Goal: Task Accomplishment & Management: Use online tool/utility

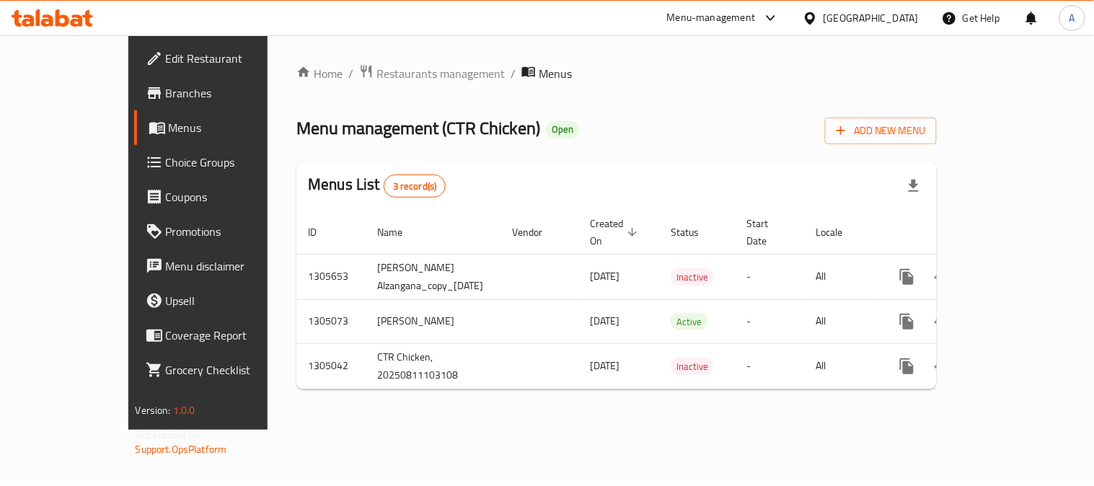
click at [911, 19] on div "Iraq" at bounding box center [871, 18] width 95 height 16
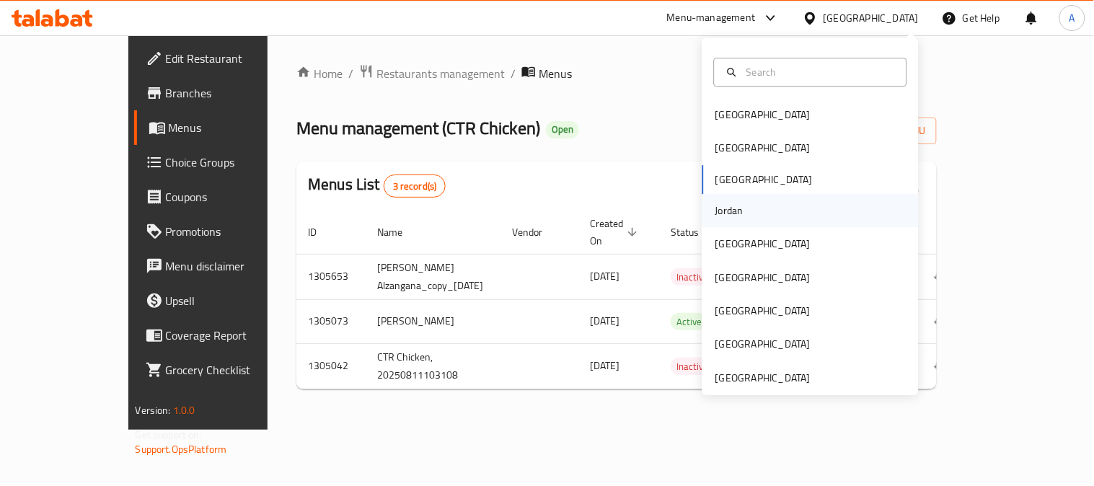
click at [744, 205] on div "Jordan" at bounding box center [811, 210] width 216 height 33
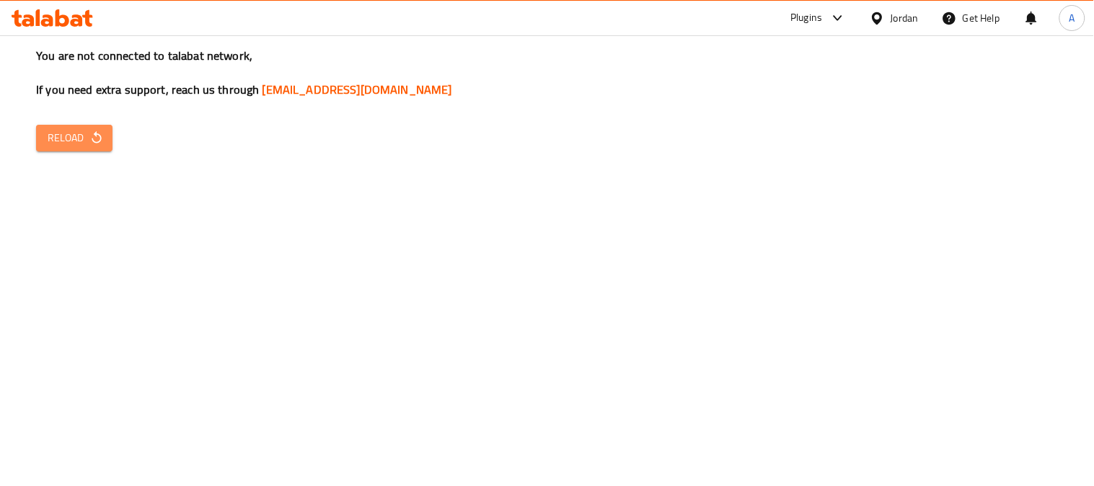
click at [71, 133] on span "Reload" at bounding box center [74, 138] width 53 height 18
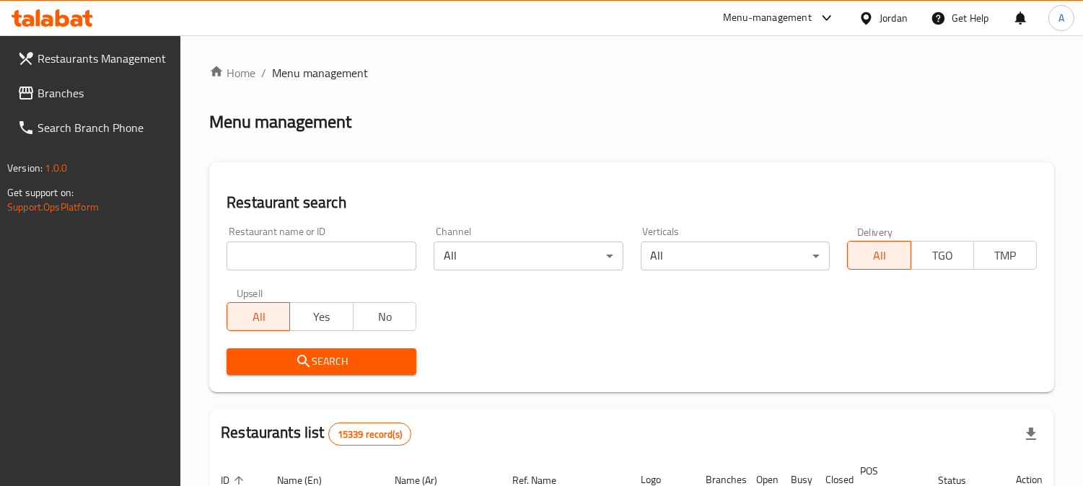
click at [92, 85] on span "Branches" at bounding box center [104, 92] width 132 height 17
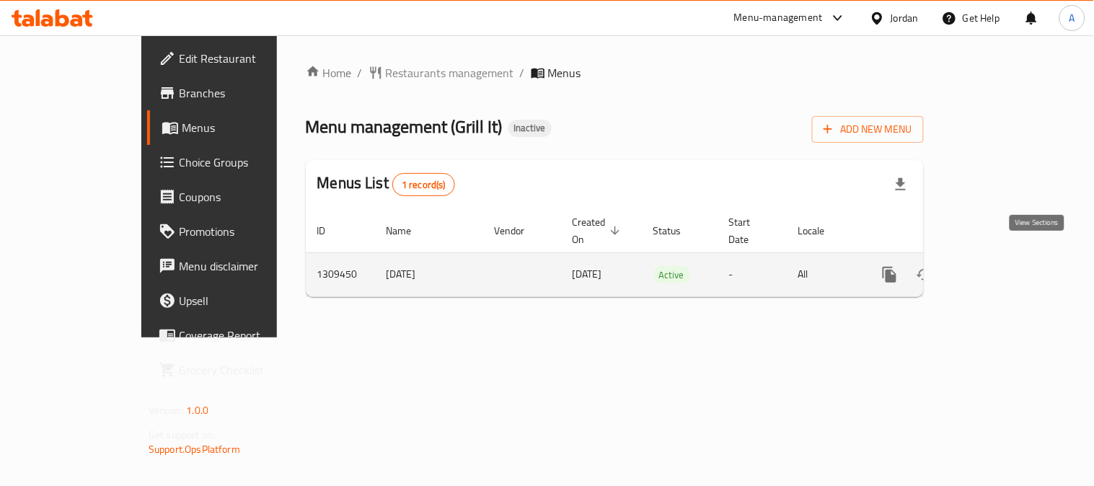
click at [1011, 269] on link "enhanced table" at bounding box center [994, 275] width 35 height 35
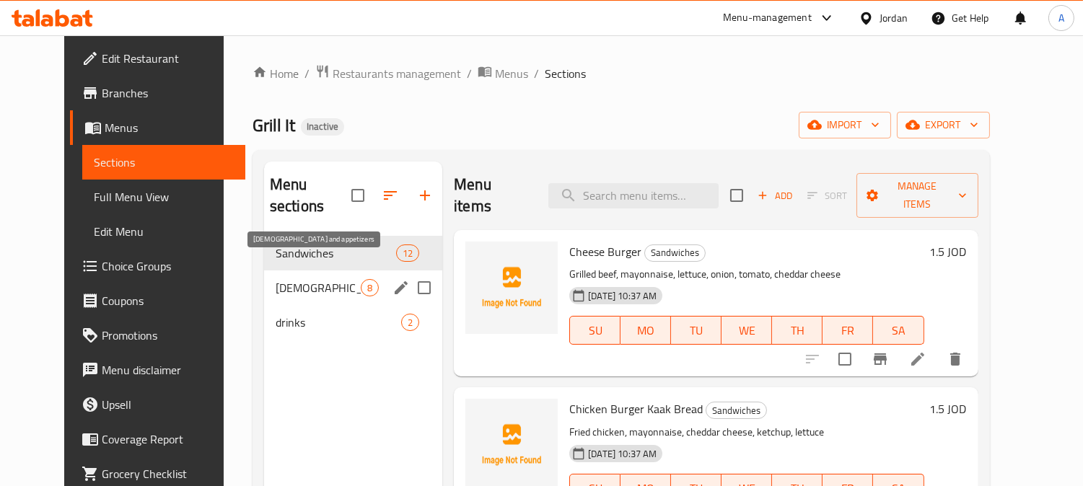
click at [297, 279] on span "[DEMOGRAPHIC_DATA] and appetizers" at bounding box center [318, 287] width 85 height 17
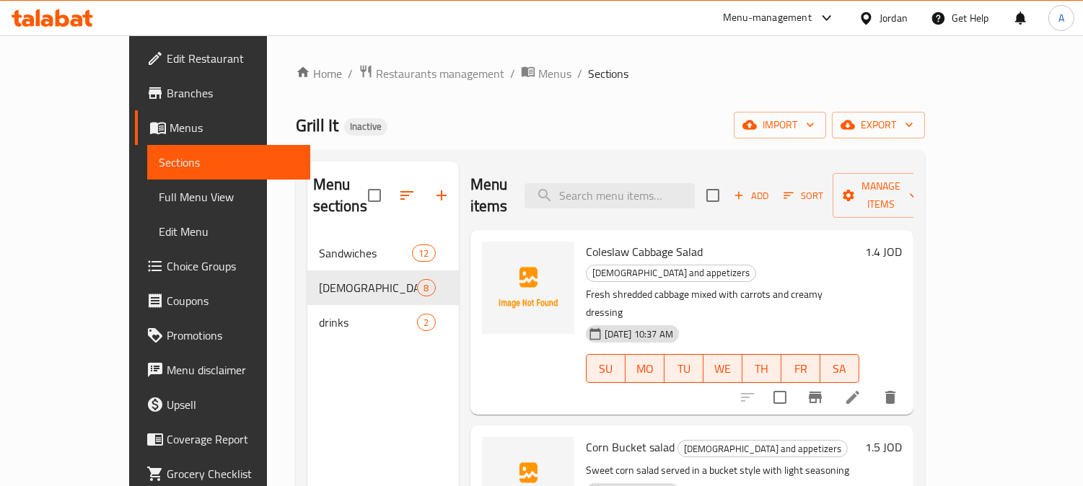
click at [159, 190] on span "Full Menu View" at bounding box center [229, 196] width 140 height 17
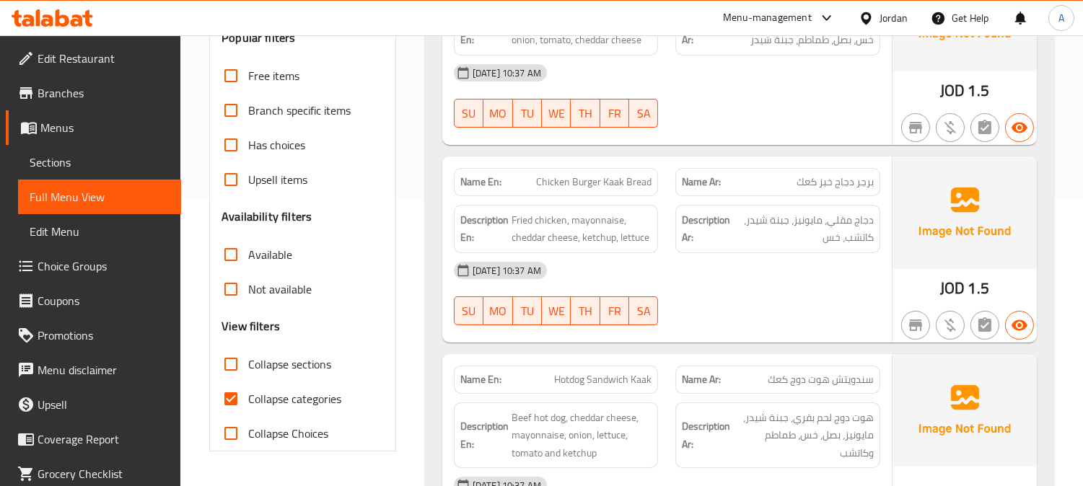
scroll to position [320, 0]
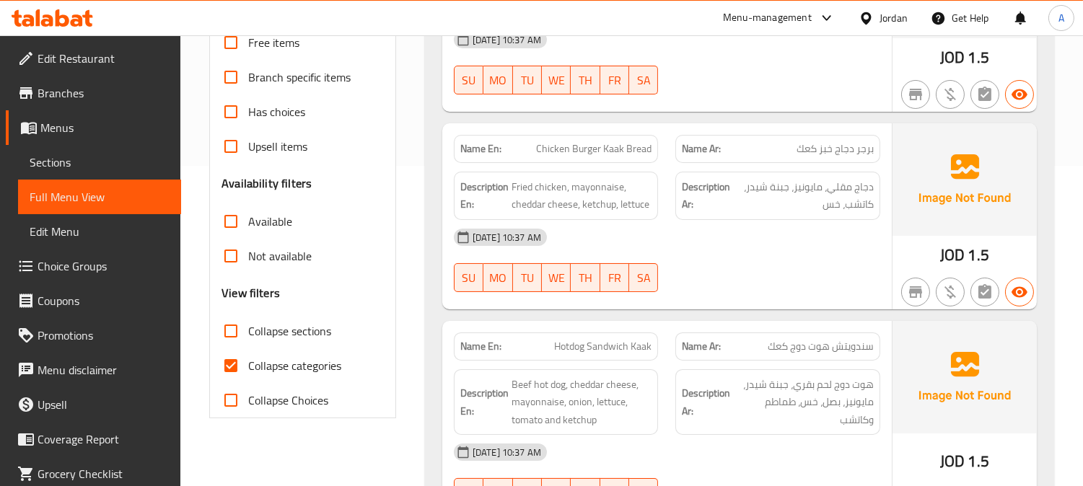
click at [228, 364] on input "Collapse categories" at bounding box center [231, 365] width 35 height 35
checkbox input "false"
click at [65, 123] on span "Menus" at bounding box center [104, 127] width 129 height 17
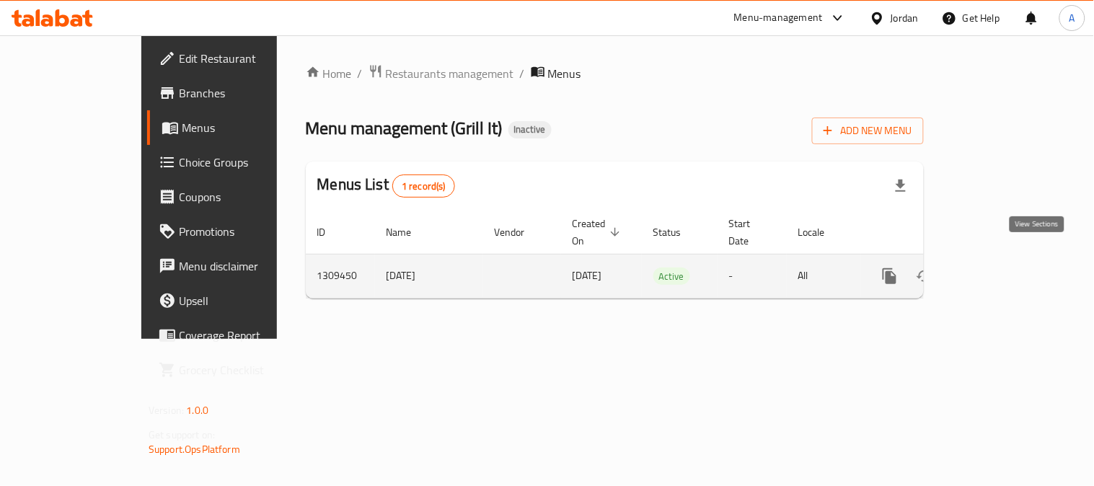
click at [1011, 259] on link "enhanced table" at bounding box center [994, 276] width 35 height 35
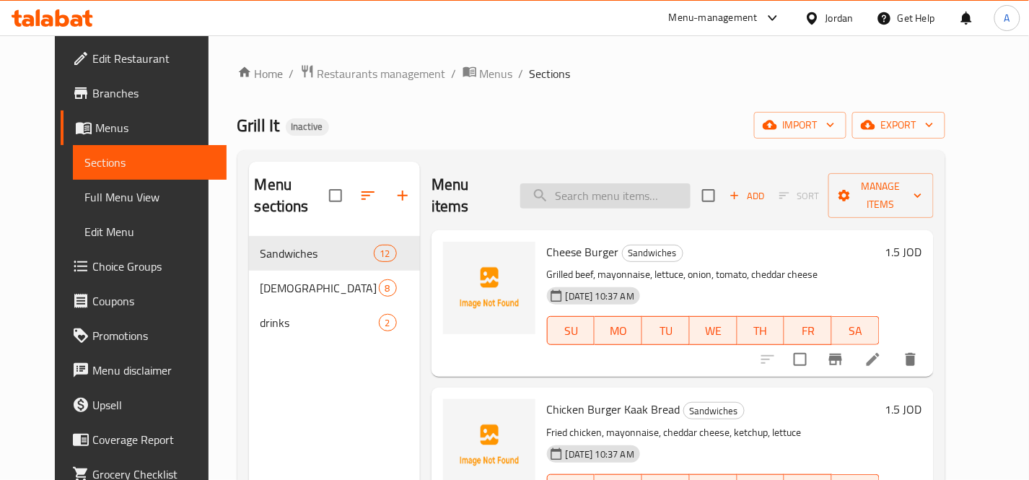
click at [610, 195] on input "search" at bounding box center [605, 195] width 170 height 25
paste input "beef burger ka3ak bread"
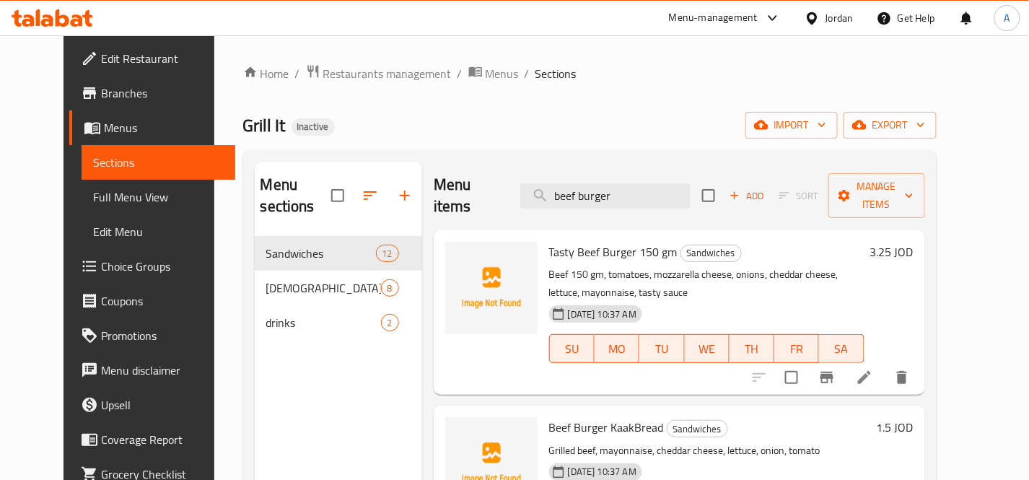
click at [617, 27] on div "Menu-management Jordan Get Help A" at bounding box center [514, 18] width 1029 height 35
click at [636, 186] on input "beef burger" at bounding box center [605, 195] width 170 height 25
type input "b"
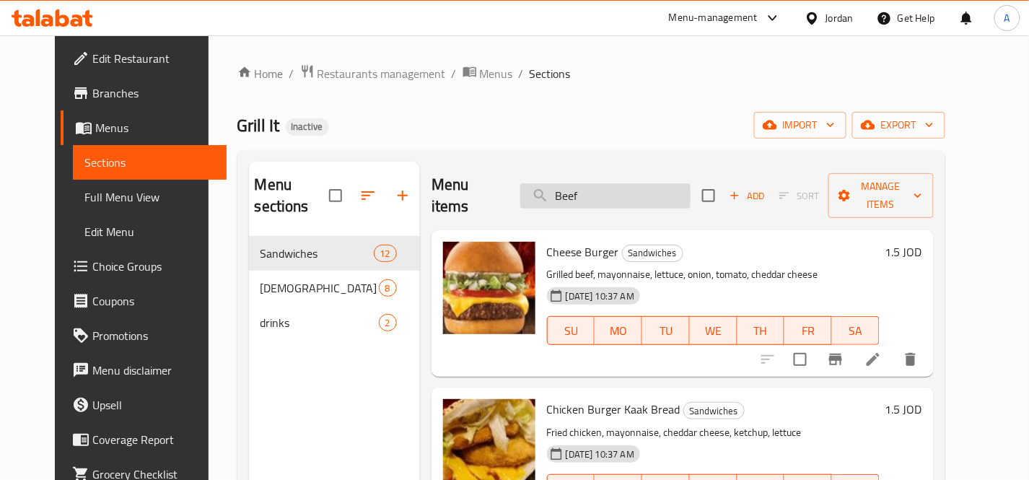
click at [597, 195] on input "Beef" at bounding box center [605, 195] width 170 height 25
paste input "Coleslaw Cabbage Salad"
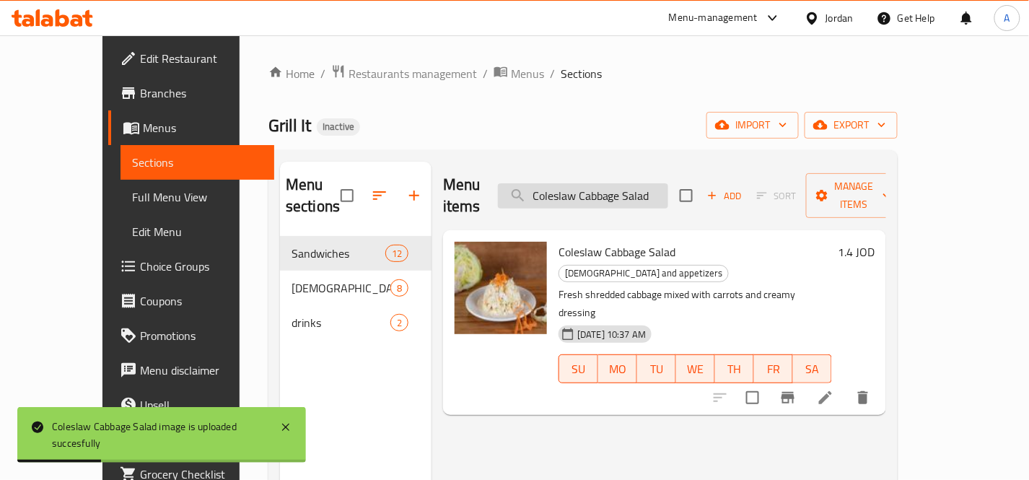
click at [654, 189] on input "Coleslaw Cabbage Salad" at bounding box center [583, 195] width 170 height 25
click at [655, 189] on input "Coleslaw Cabbage Salad" at bounding box center [583, 195] width 170 height 25
paste input "rn Bucket s"
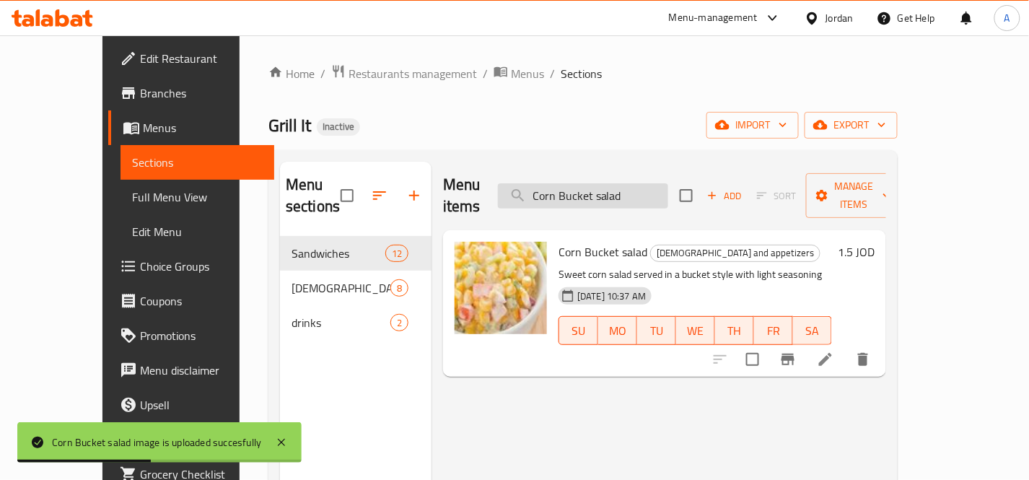
click at [659, 183] on input "Corn Bucket salad" at bounding box center [583, 195] width 170 height 25
paste input "urly Potato"
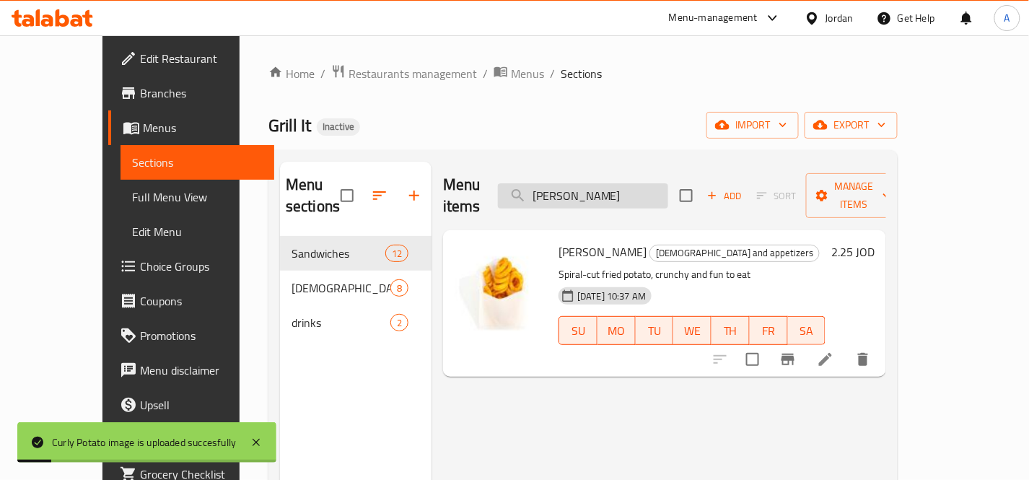
click at [668, 189] on input "[PERSON_NAME]" at bounding box center [583, 195] width 170 height 25
paste input "fajita sandwich ka3ak bread"
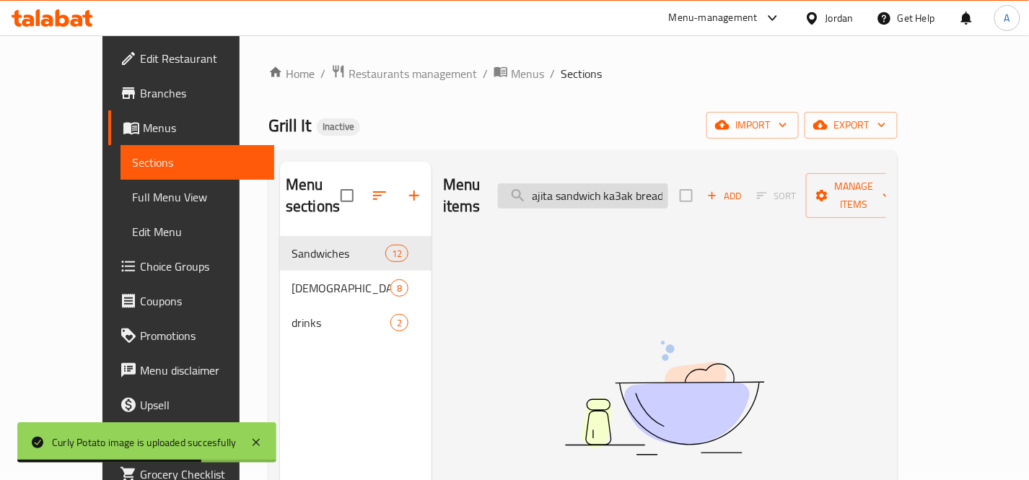
scroll to position [0, 5]
drag, startPoint x: 638, startPoint y: 185, endPoint x: 707, endPoint y: 185, distance: 68.5
click at [707, 185] on div "Menu items fajita sandwich ka3ak bread Add Sort Manage items" at bounding box center [664, 196] width 443 height 69
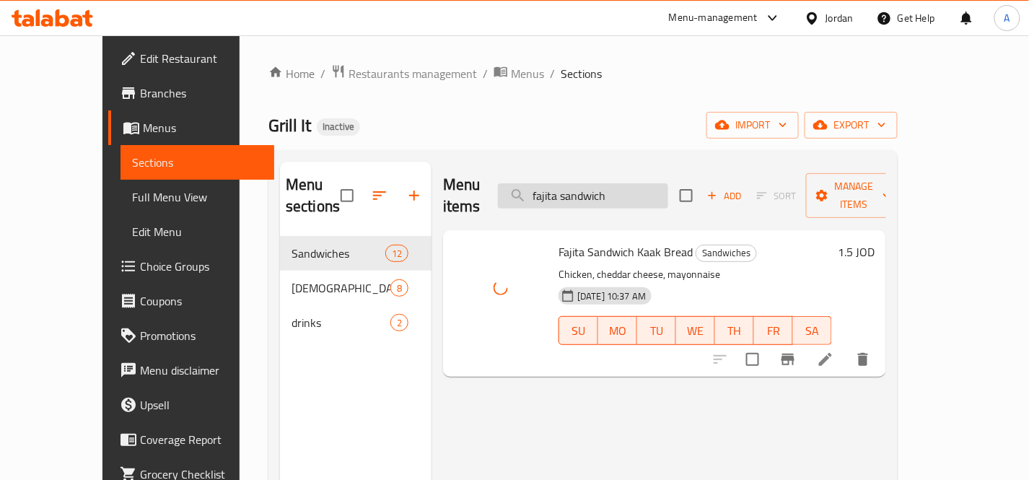
click at [668, 183] on input "fajita sandwich" at bounding box center [583, 195] width 170 height 25
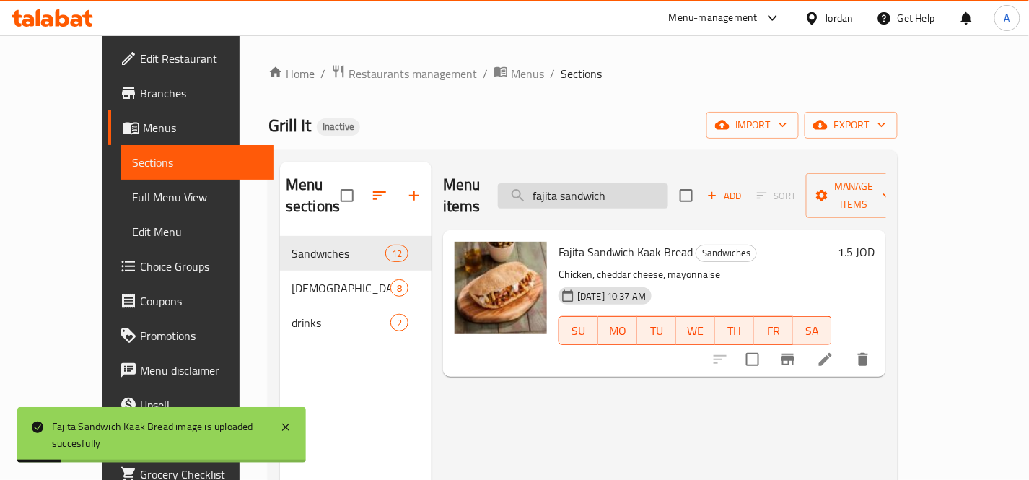
paste input "French Fries"
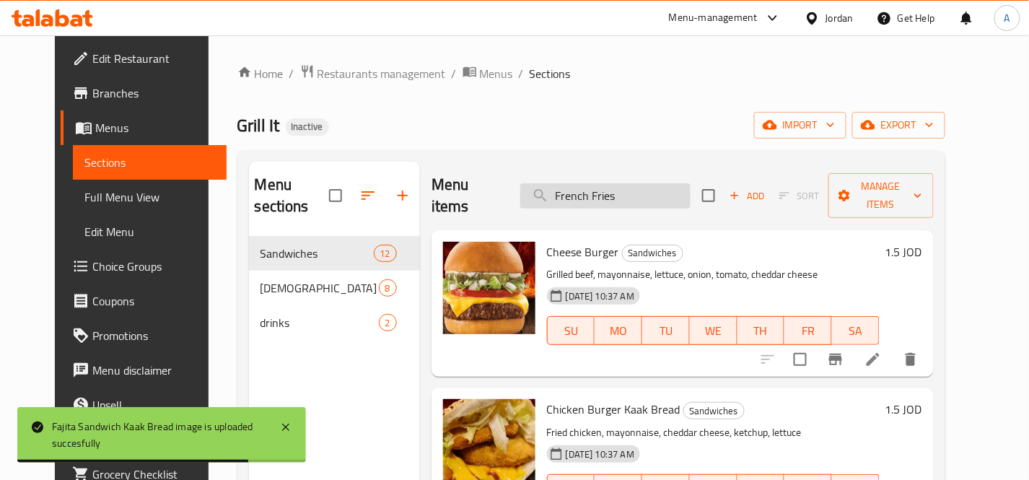
click at [676, 184] on input "French Fries" at bounding box center [605, 195] width 170 height 25
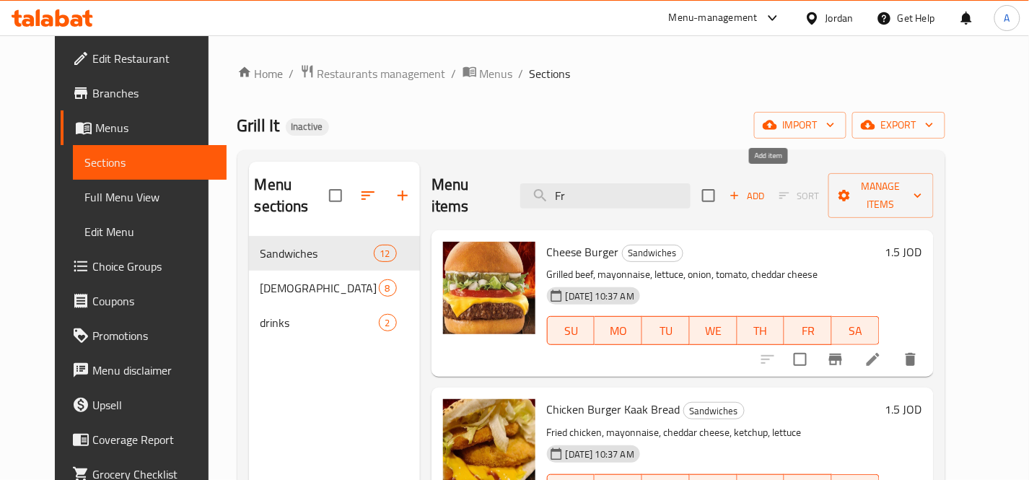
type input "F"
paste input "French Fries"
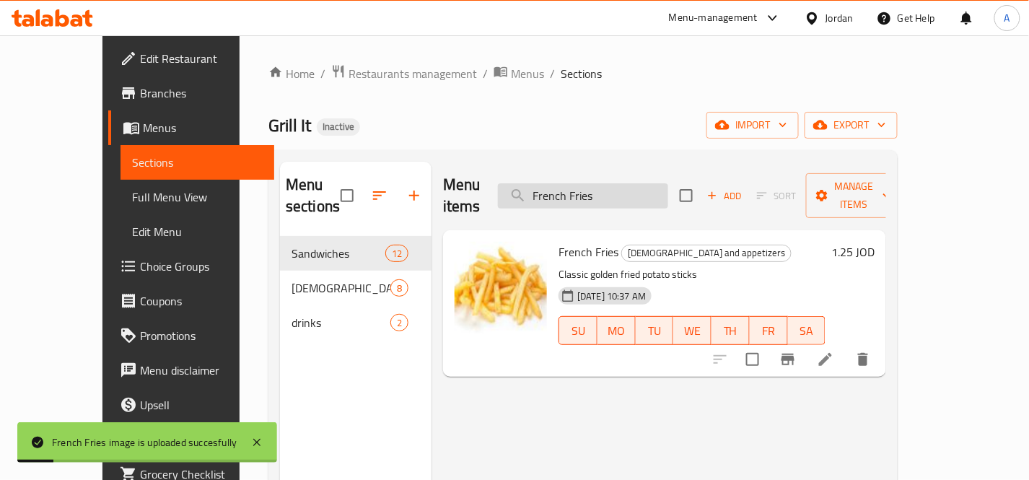
click at [661, 183] on input "French Fries" at bounding box center [583, 195] width 170 height 25
paste input "hotdog sandwich ka3ak_"
click at [661, 183] on input "French Fries" at bounding box center [583, 195] width 170 height 25
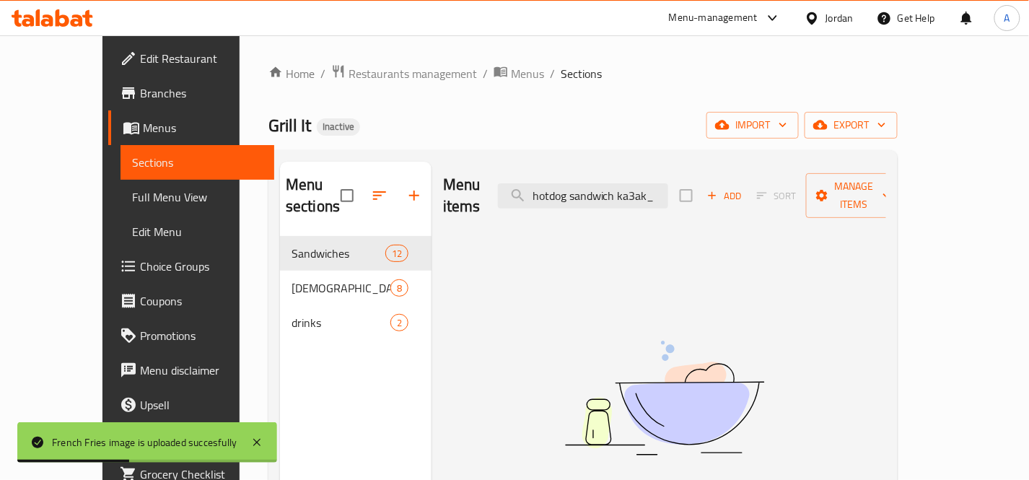
drag, startPoint x: 651, startPoint y: 186, endPoint x: 755, endPoint y: 183, distance: 103.2
click at [755, 183] on div "Menu items hotdog sandwich ka3ak_ Add Sort Manage items" at bounding box center [664, 196] width 443 height 69
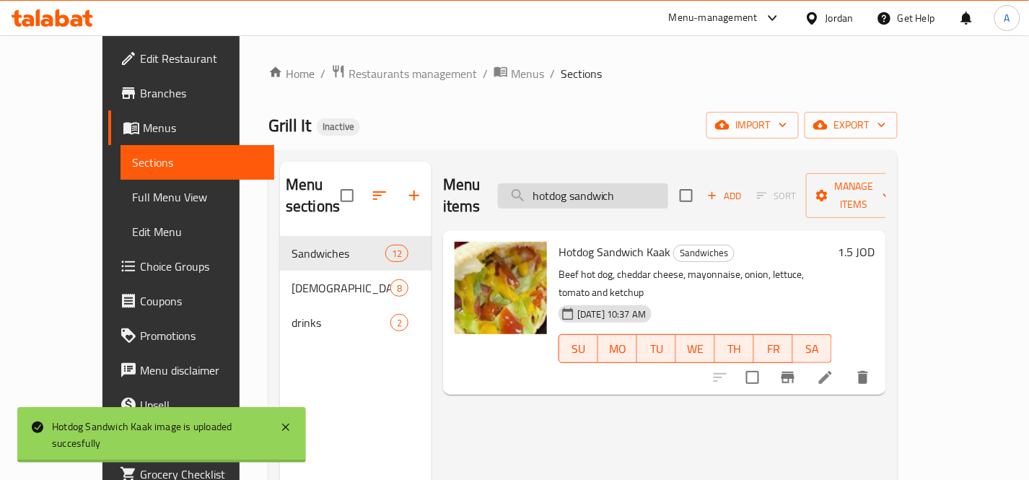
click at [668, 191] on input "hotdog sandwich" at bounding box center [583, 195] width 170 height 25
paste input "kebab sandwich ka3ak bread_"
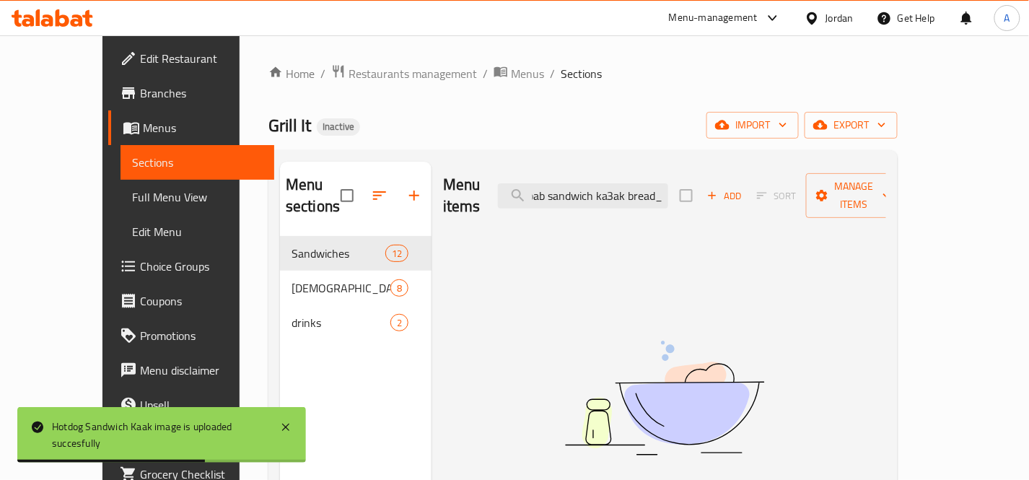
scroll to position [0, 17]
drag, startPoint x: 630, startPoint y: 188, endPoint x: 769, endPoint y: 197, distance: 139.6
click at [769, 197] on div "Menu items kebab sandwich ka3ak bread_ Add Sort Manage items" at bounding box center [664, 196] width 443 height 69
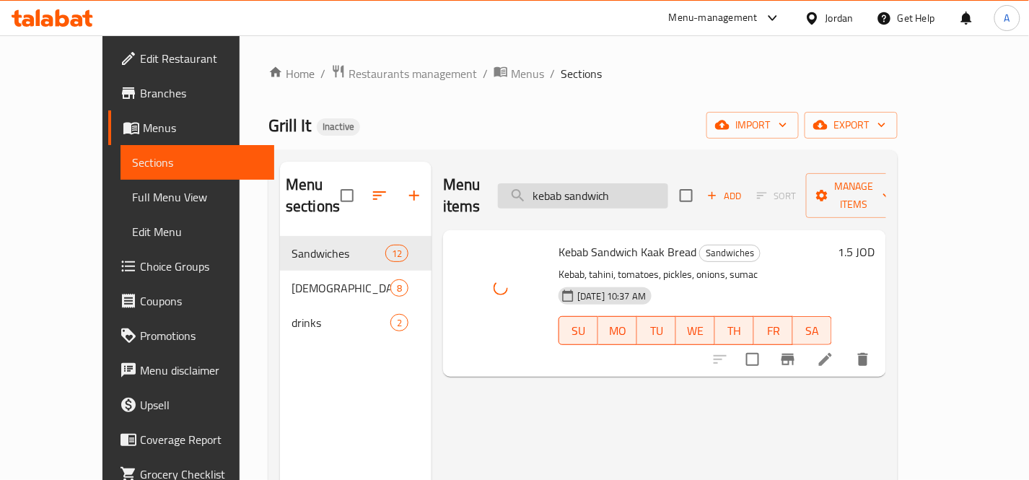
click at [658, 183] on input "kebab sandwich" at bounding box center [583, 195] width 170 height 25
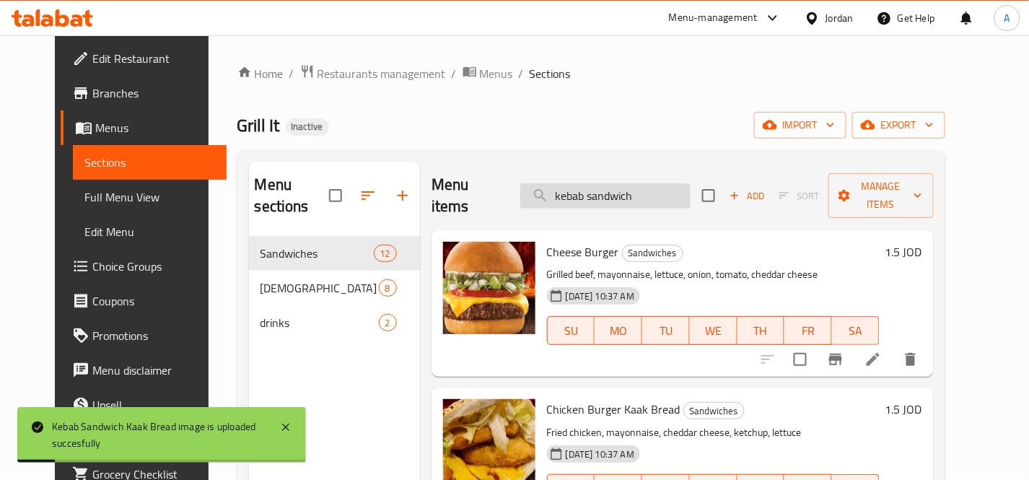
paste input "matrix_"
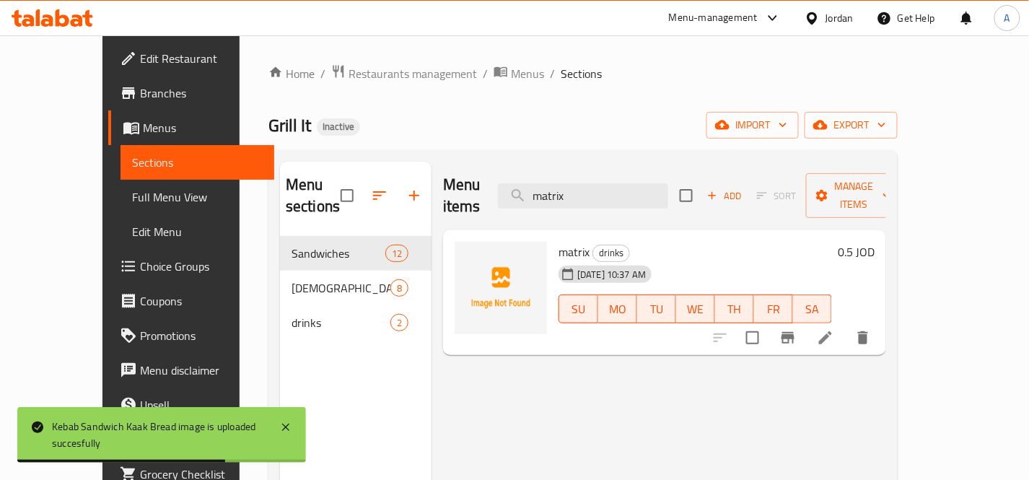
type input "matrix"
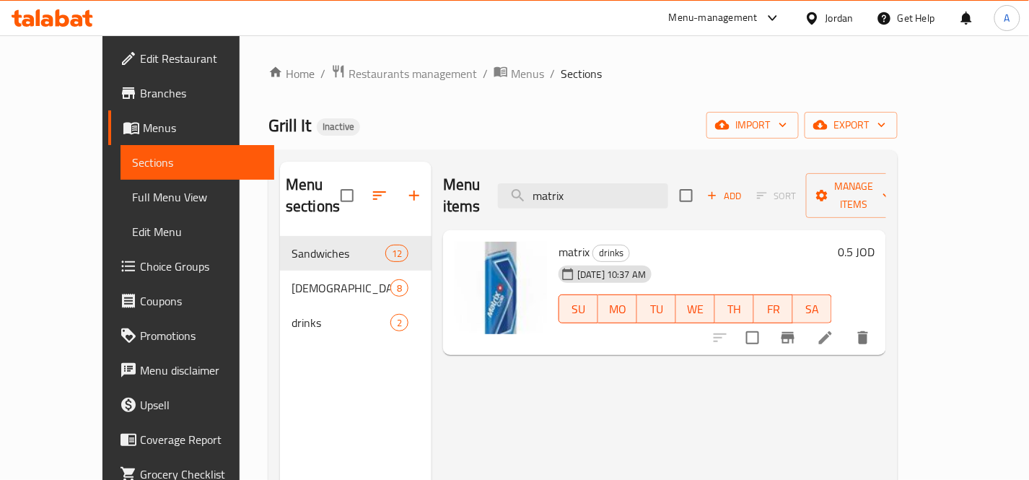
click at [794, 405] on div "Menu items matrix Add Sort Manage items matrix drinks [DATE] 10:37 AM SU MO TU …" at bounding box center [658, 402] width 455 height 480
click at [623, 183] on input "matrix" at bounding box center [583, 195] width 170 height 25
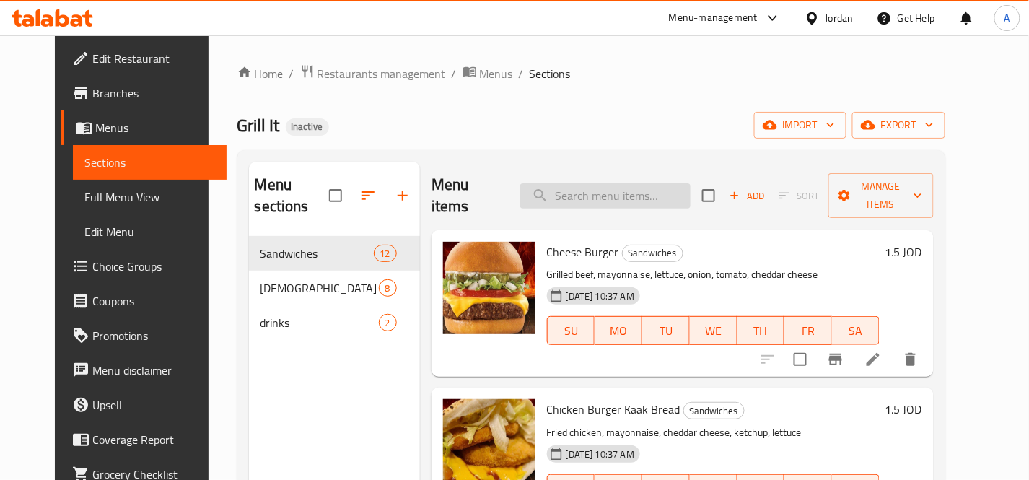
click at [593, 188] on input "search" at bounding box center [605, 195] width 170 height 25
paste input "mexican chicken ka3ak bread"
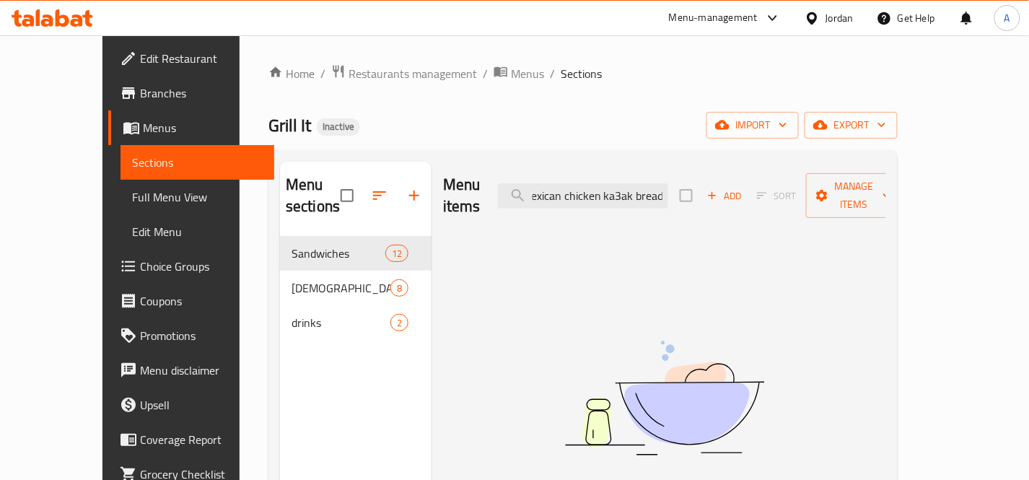
drag, startPoint x: 643, startPoint y: 186, endPoint x: 782, endPoint y: 195, distance: 139.5
click at [782, 195] on div "Menu items mexican chicken ka3ak bread Add Sort Manage items" at bounding box center [664, 196] width 443 height 69
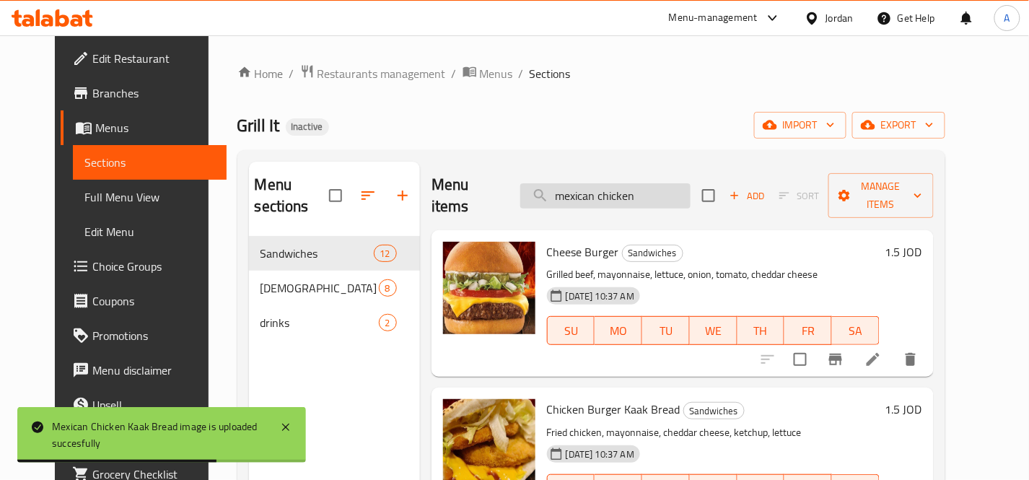
click at [654, 190] on input "mexican chicken" at bounding box center [605, 195] width 170 height 25
click at [655, 190] on input "mexican chicken" at bounding box center [605, 195] width 170 height 25
paste input "ighty zibger burger"
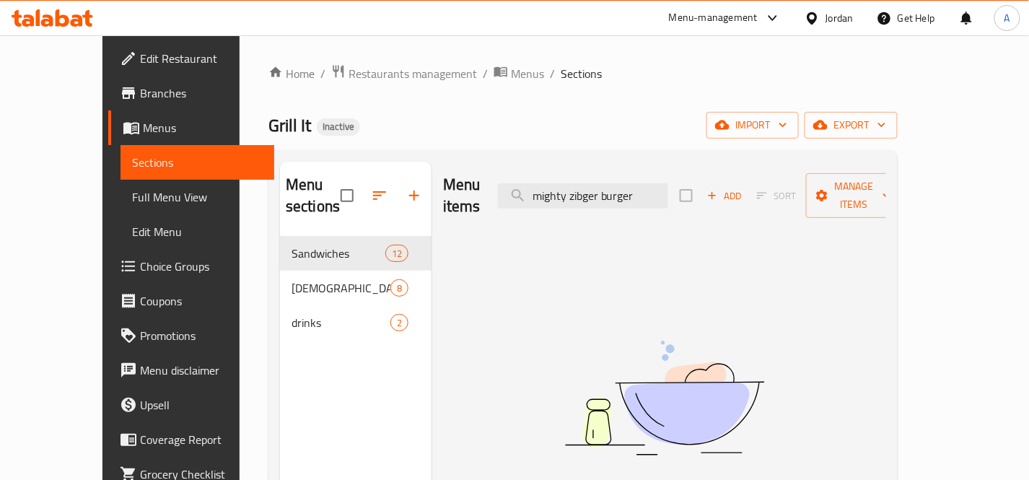
drag, startPoint x: 633, startPoint y: 188, endPoint x: 732, endPoint y: 183, distance: 99.0
click at [732, 183] on div "Menu items mighty zibger burger Add Sort Manage items" at bounding box center [664, 196] width 443 height 69
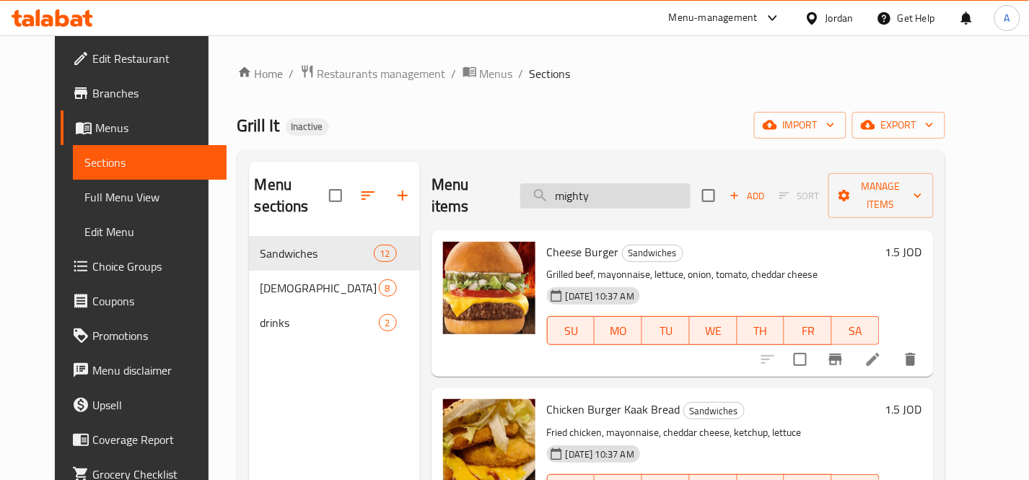
click at [690, 184] on input "mighty" at bounding box center [605, 195] width 170 height 25
paste input "ozzarella sticks"
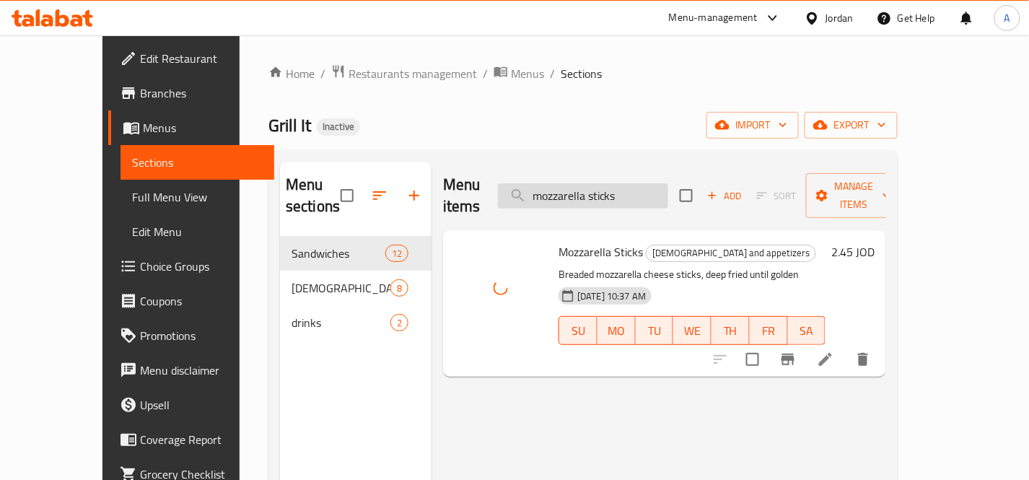
click at [668, 195] on input "mozzarella sticks" at bounding box center [583, 195] width 170 height 25
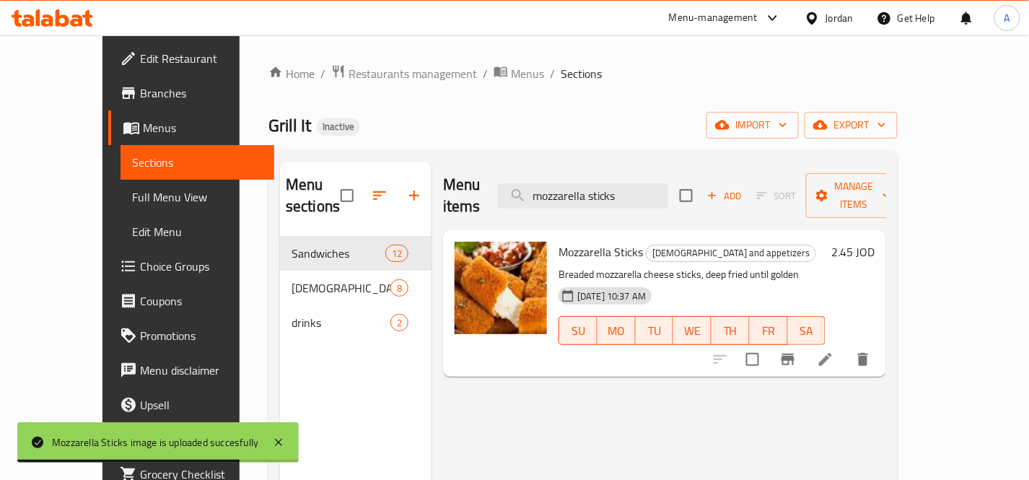
paste input "onion rings_"
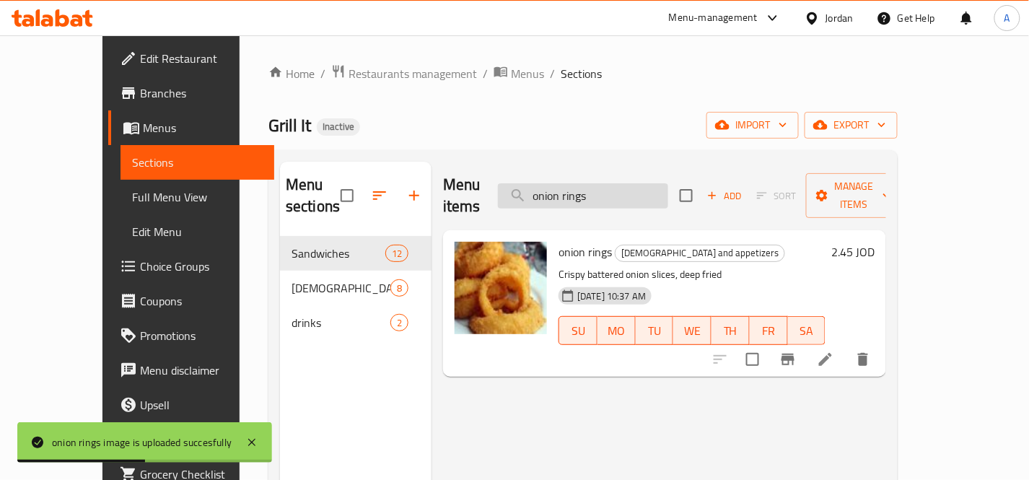
click at [668, 183] on input "onion rings" at bounding box center [583, 195] width 170 height 25
paste input "potato cheese"
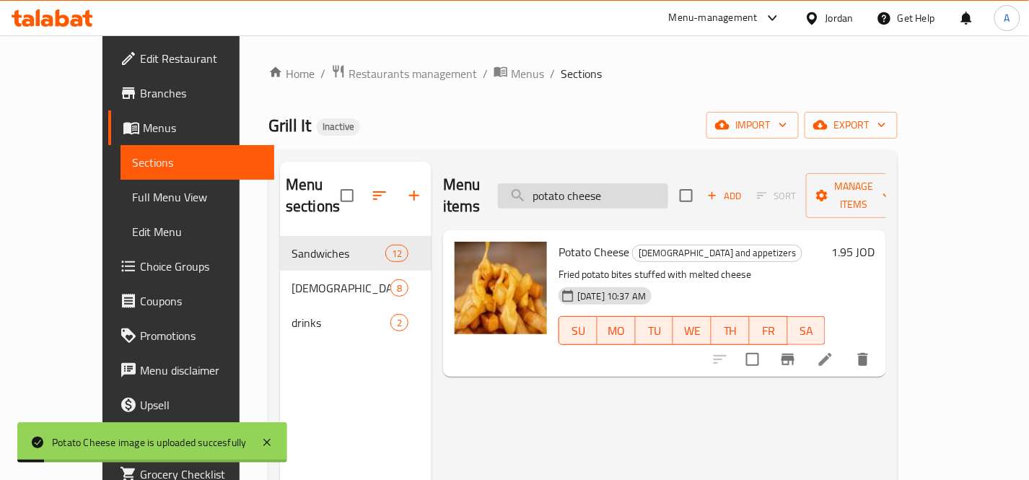
click at [661, 183] on input "potato cheese" at bounding box center [583, 195] width 170 height 25
paste input "sandwich ka3ak bread"
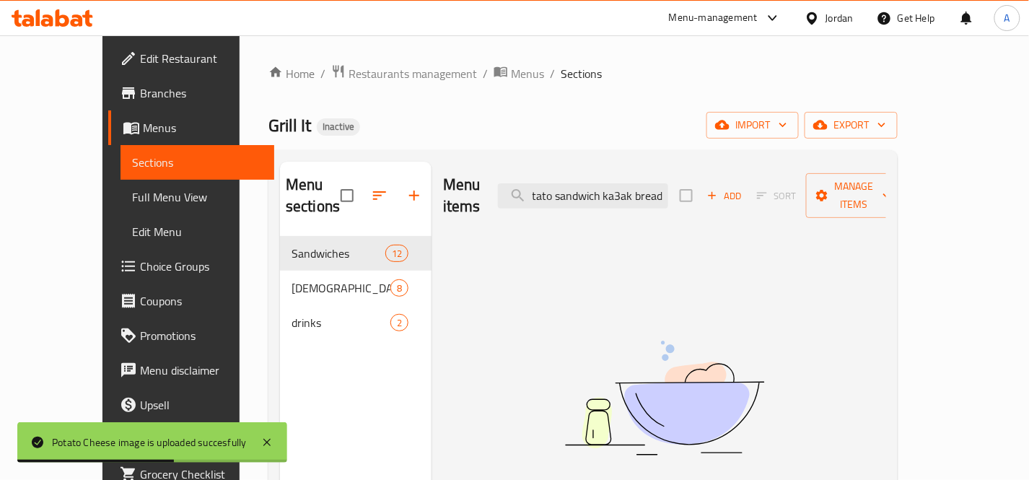
drag, startPoint x: 637, startPoint y: 184, endPoint x: 745, endPoint y: 190, distance: 107.7
click at [745, 190] on div "Menu items potato sandwich ka3ak bread Add Sort Manage items" at bounding box center [664, 196] width 443 height 69
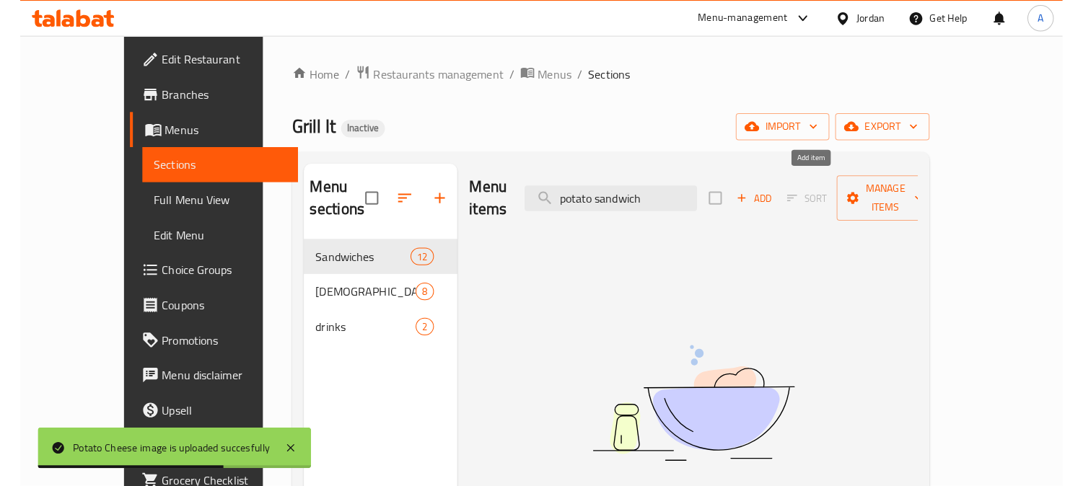
scroll to position [0, 0]
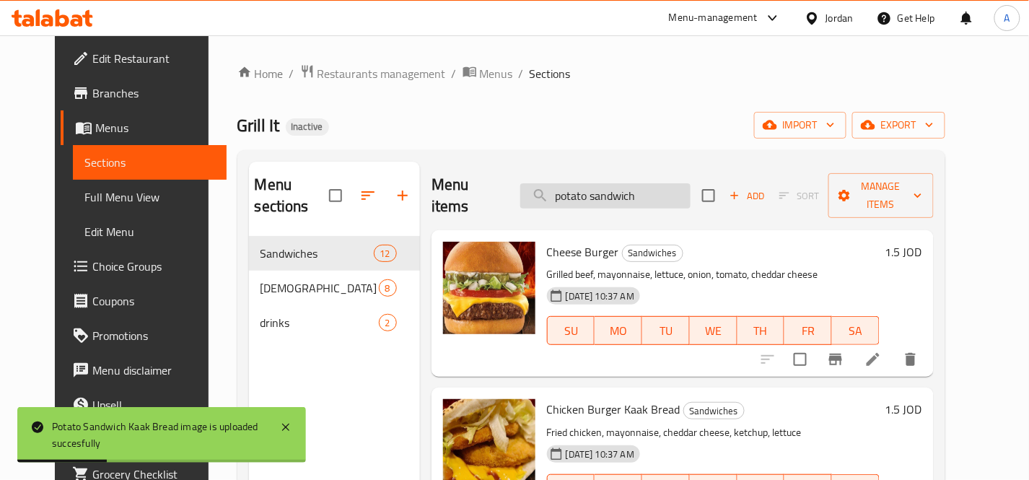
click at [667, 188] on input "potato sandwich" at bounding box center [605, 195] width 170 height 25
paste input "Potato Wedges"
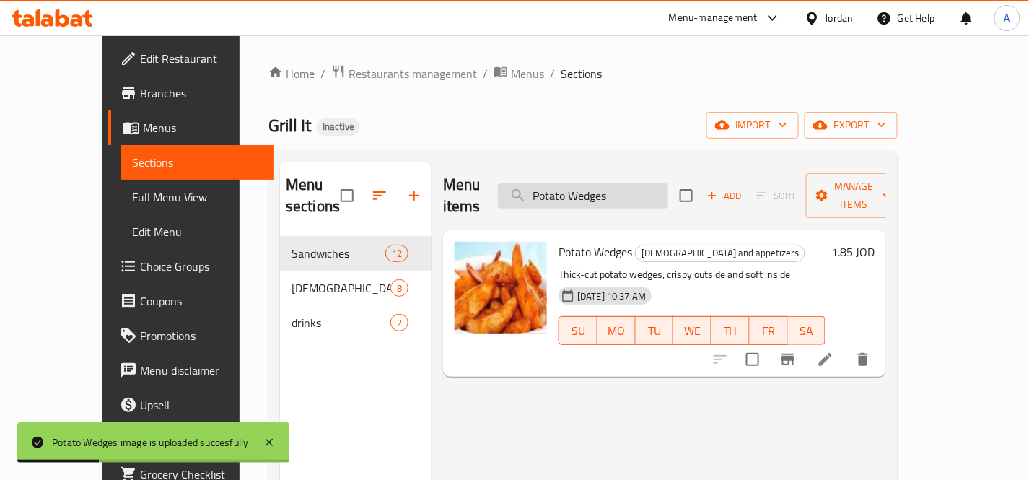
click at [667, 183] on input "Potato Wedges" at bounding box center [583, 195] width 170 height 25
paste input "shawarma ka3ak bread"
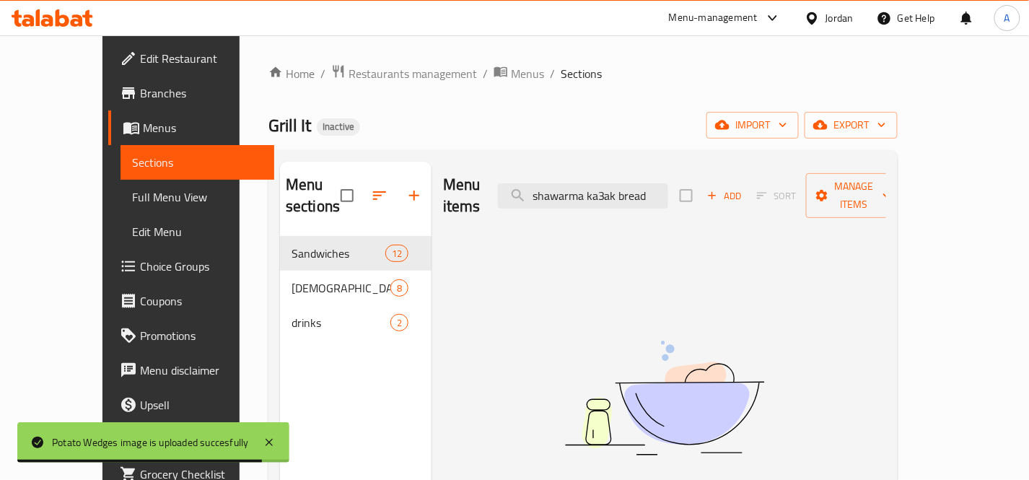
drag, startPoint x: 622, startPoint y: 186, endPoint x: 709, endPoint y: 186, distance: 87.3
click at [709, 186] on div "Menu items shawarma ka3ak bread Add Sort Manage items" at bounding box center [664, 196] width 443 height 69
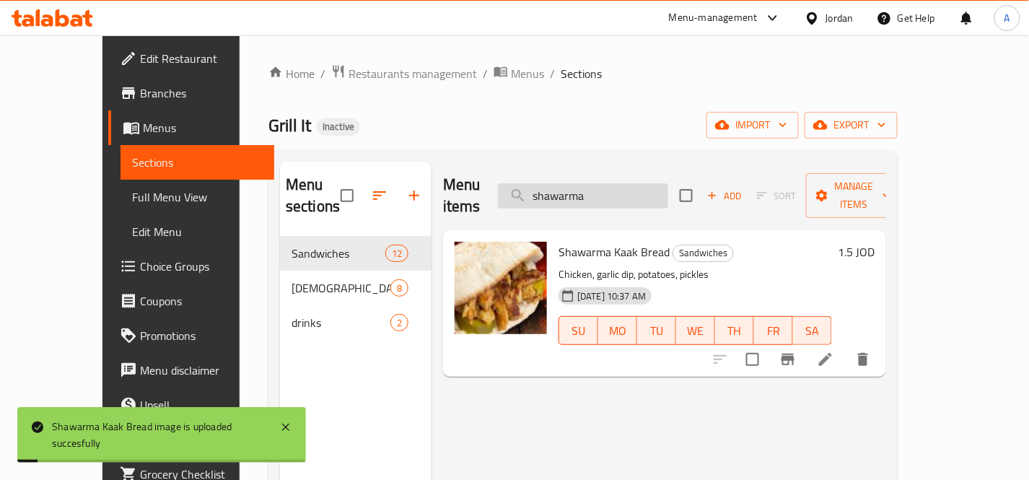
click at [668, 190] on input "shawarma" at bounding box center [583, 195] width 170 height 25
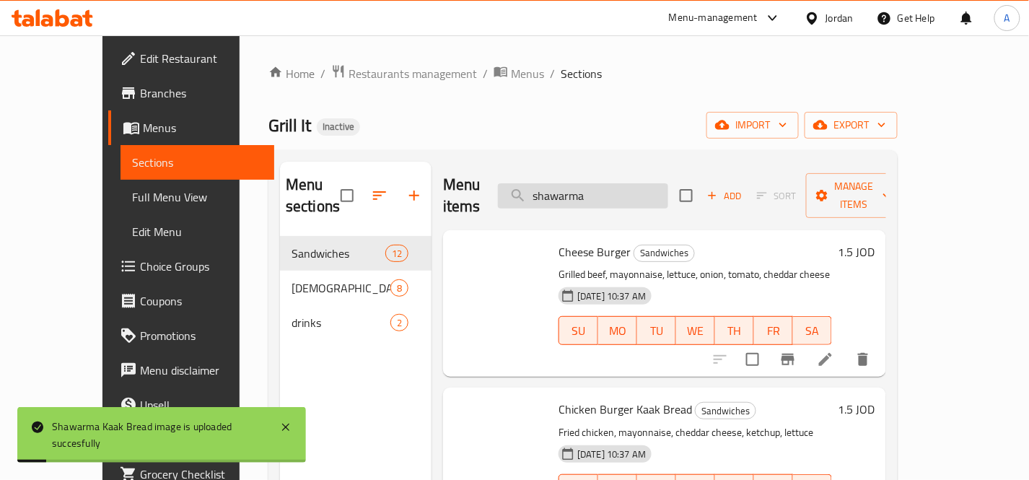
click at [668, 190] on input "shawarma" at bounding box center [583, 195] width 170 height 25
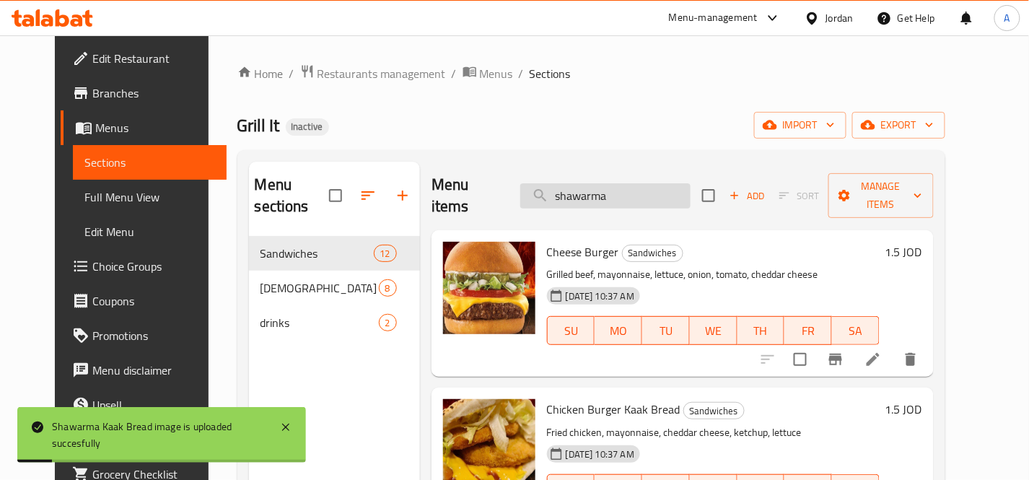
paste input "tasty beef burger 150gm"
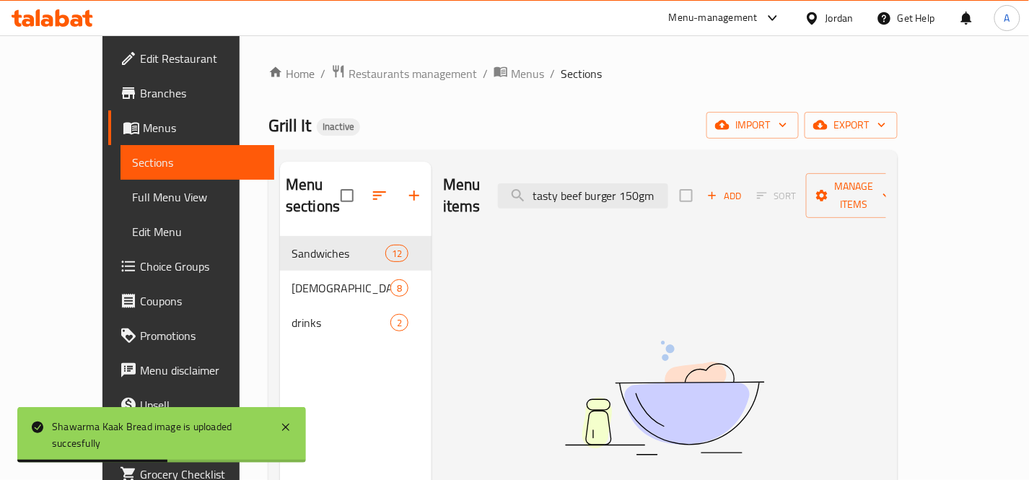
drag, startPoint x: 652, startPoint y: 183, endPoint x: 719, endPoint y: 190, distance: 67.5
click at [719, 190] on div "Menu items tasty beef burger 150gm Add Sort Manage items" at bounding box center [664, 196] width 443 height 69
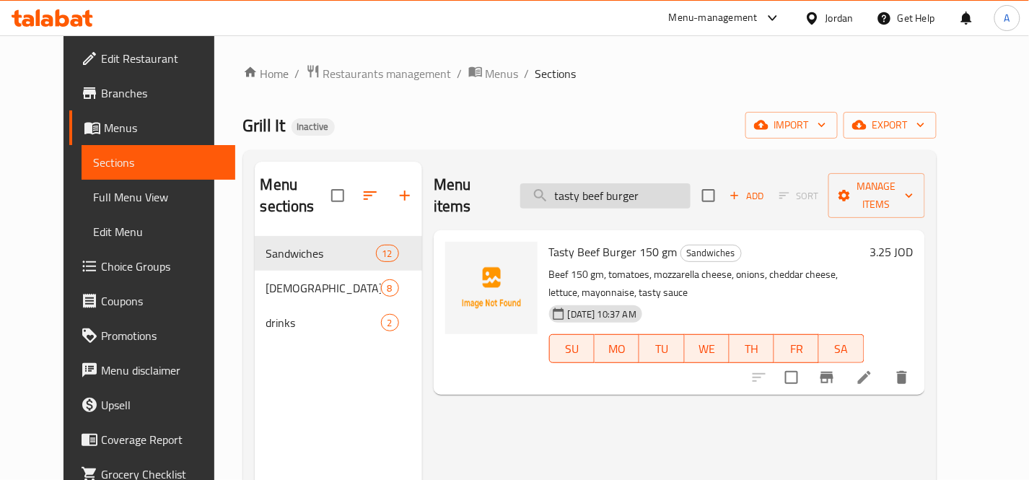
click at [690, 183] on input "tasty beef burger" at bounding box center [605, 195] width 170 height 25
paste input "water_"
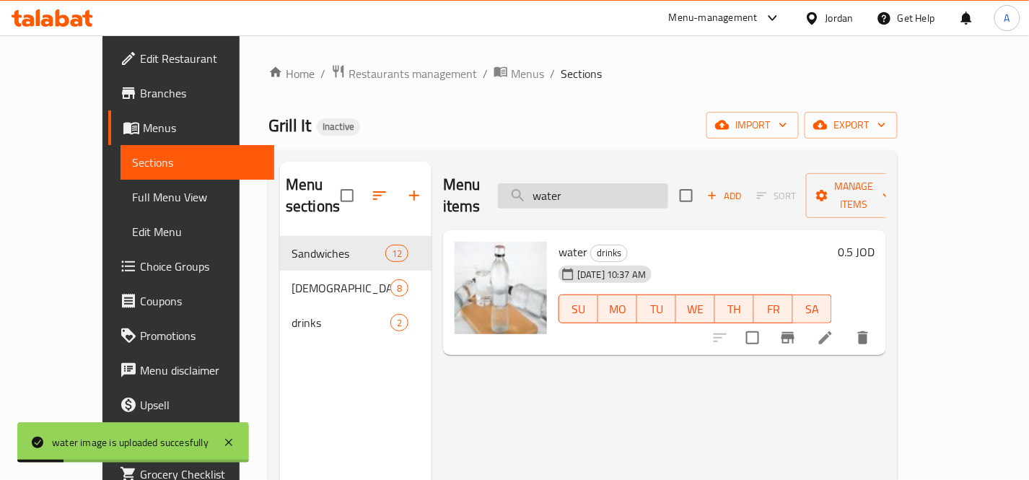
click at [665, 195] on input "water" at bounding box center [583, 195] width 170 height 25
paste input "zinger sandwich ka3ak"
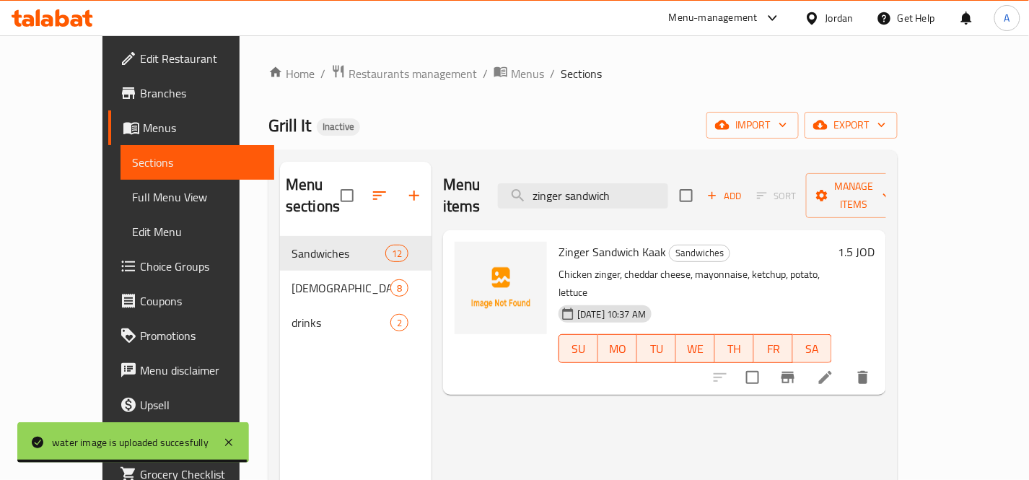
type input "zinger sandwich"
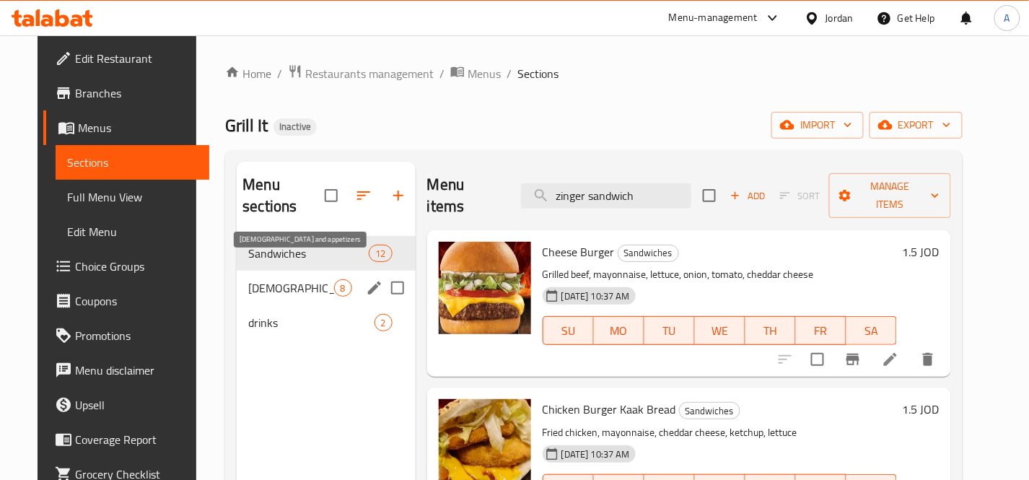
drag, startPoint x: 315, startPoint y: 262, endPoint x: 315, endPoint y: 290, distance: 28.1
click at [316, 279] on span "[DEMOGRAPHIC_DATA] and appetizers" at bounding box center [290, 287] width 85 height 17
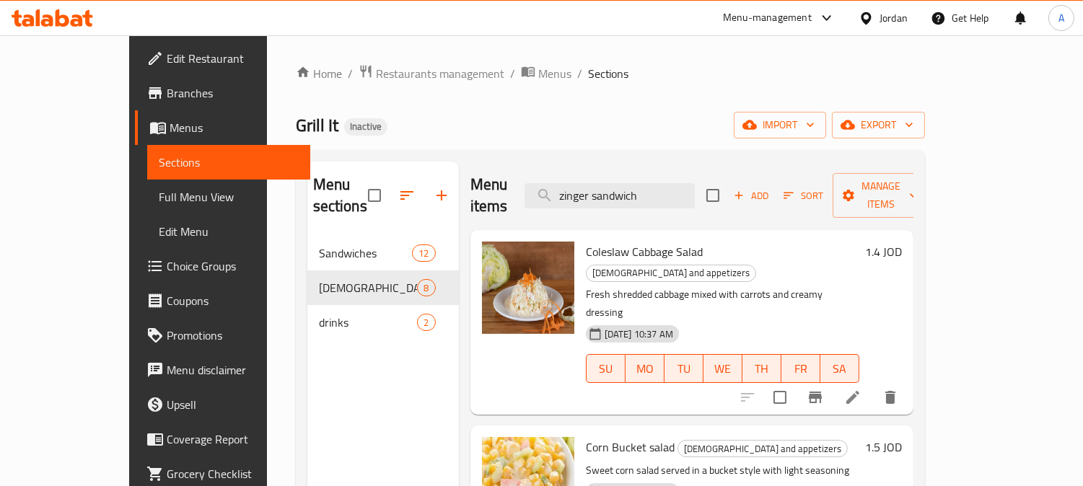
click at [159, 196] on span "Full Menu View" at bounding box center [229, 196] width 140 height 17
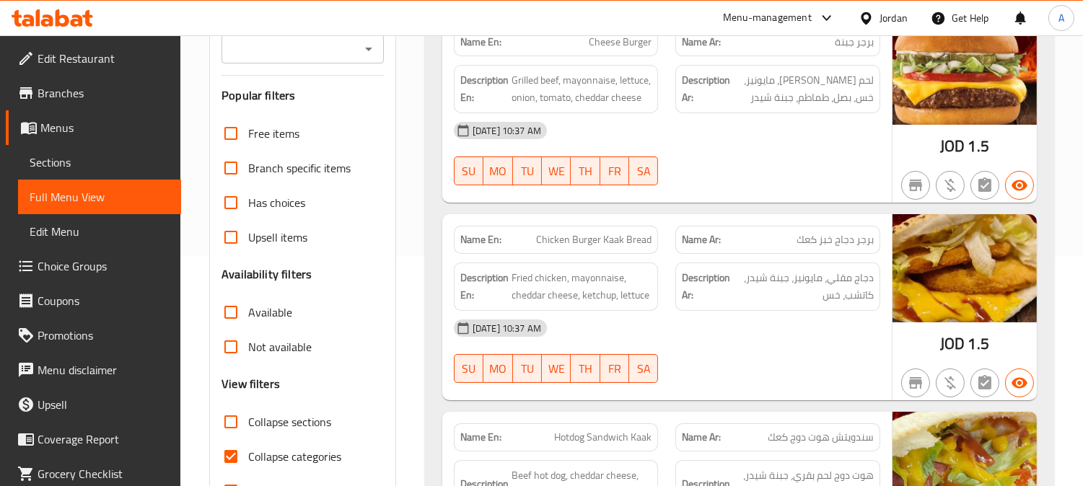
scroll to position [240, 0]
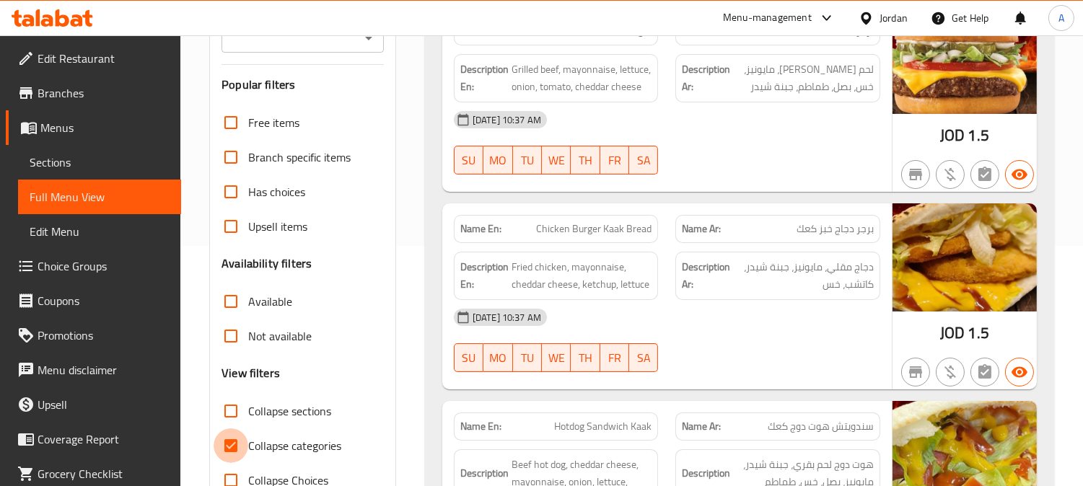
click at [227, 450] on input "Collapse categories" at bounding box center [231, 446] width 35 height 35
checkbox input "false"
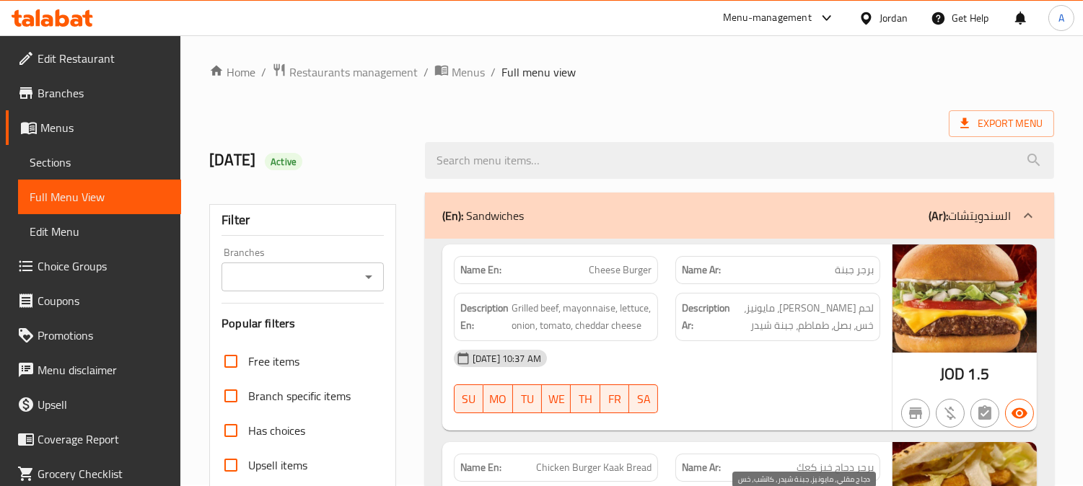
scroll to position [0, 0]
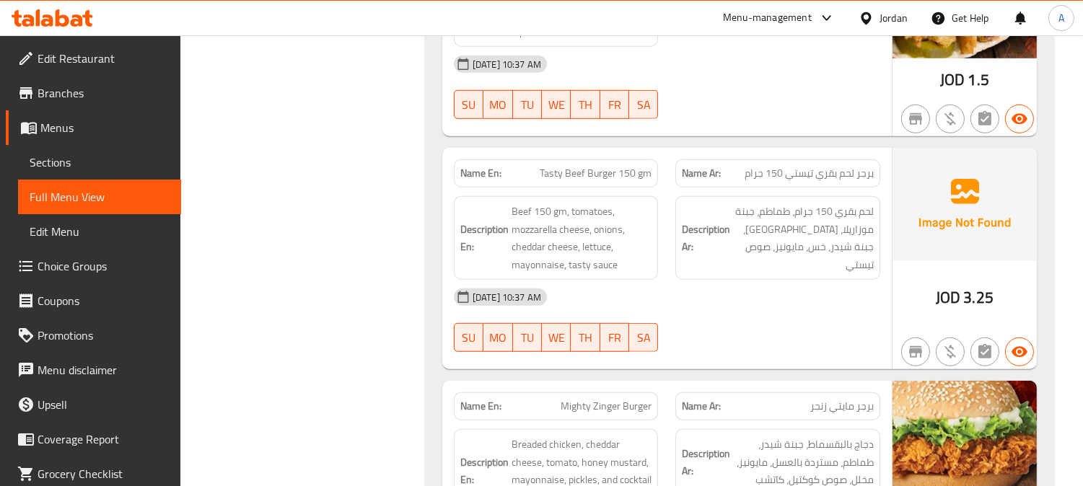
scroll to position [1896, 0]
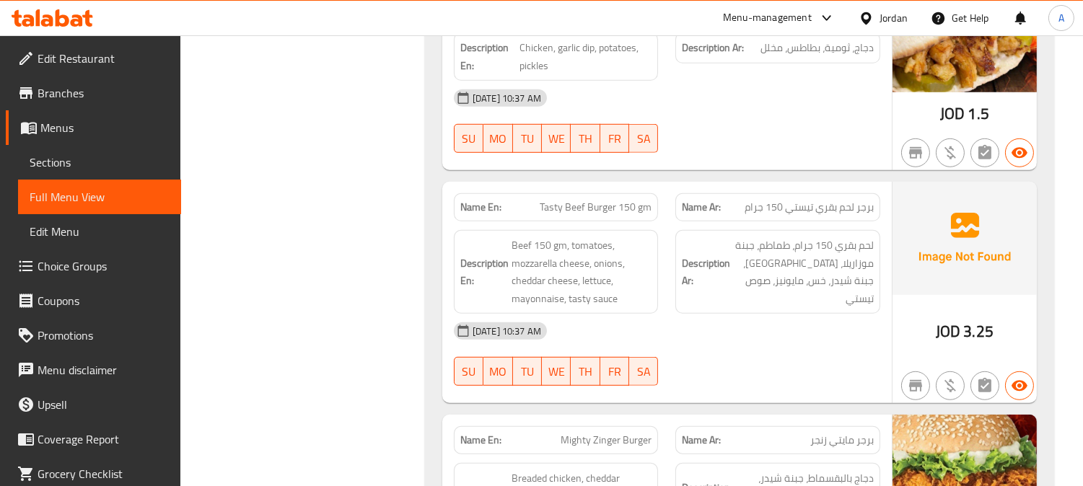
click at [597, 205] on span "Tasty Beef Burger 150 gm" at bounding box center [596, 207] width 112 height 15
copy span "Tasty Beef Burger 150 gm"
